Goal: Obtain resource: Obtain resource

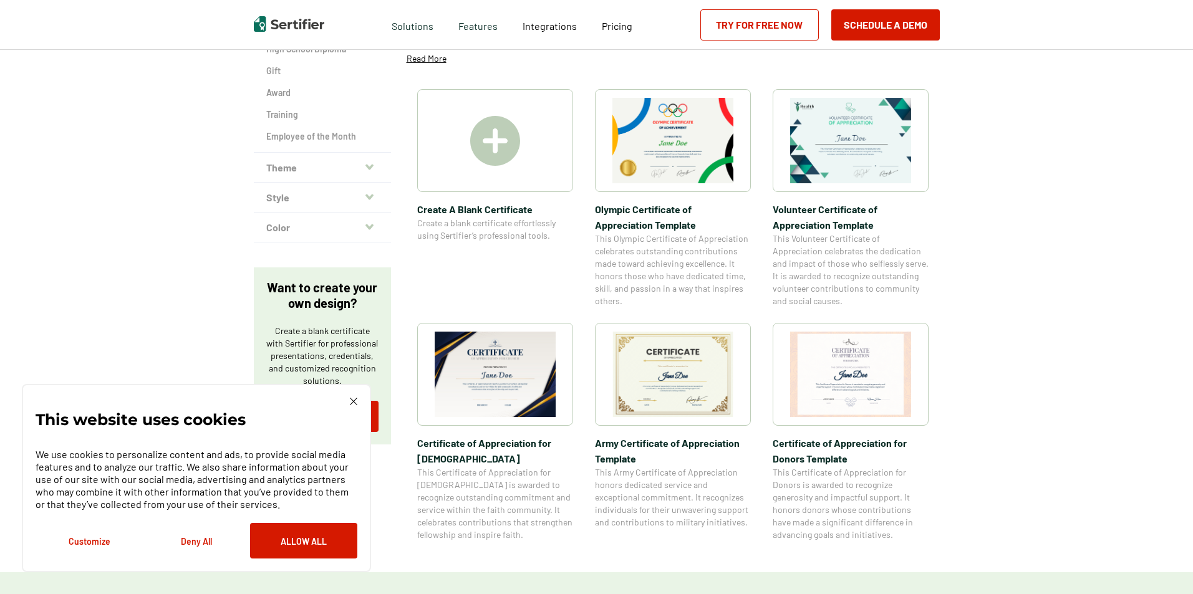
scroll to position [249, 0]
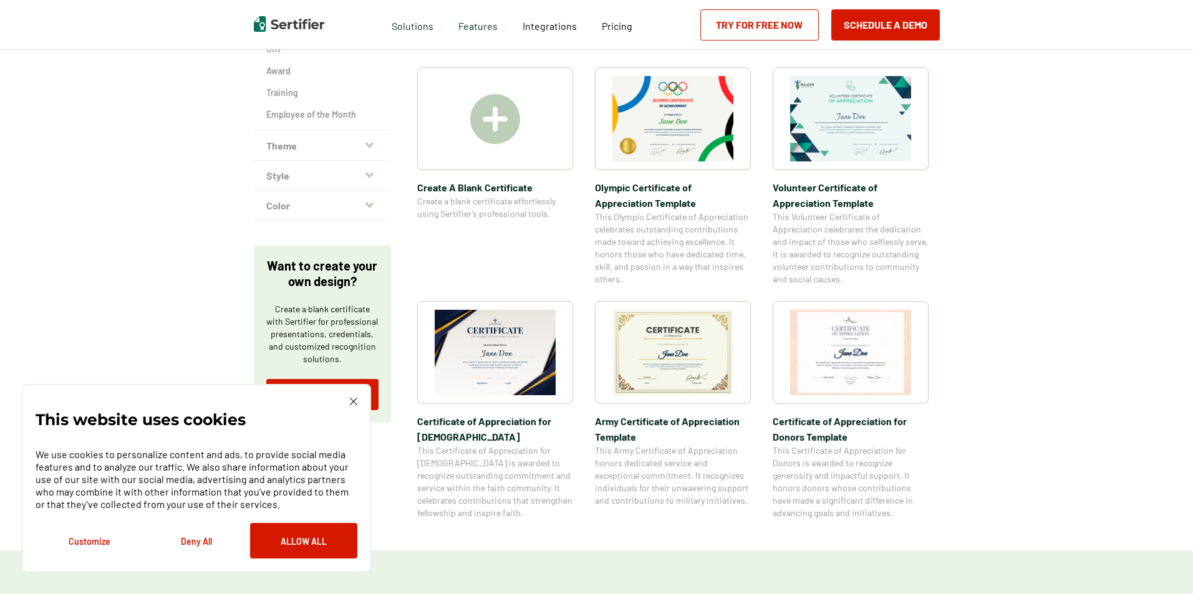
click at [488, 355] on img at bounding box center [495, 352] width 121 height 85
